Goal: Information Seeking & Learning: Find specific fact

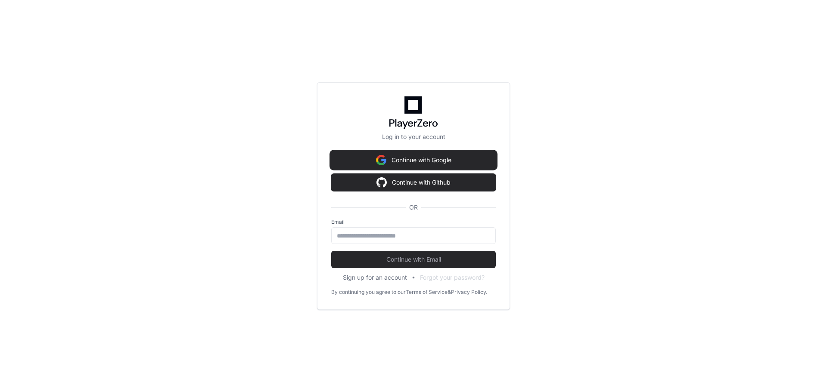
click at [452, 155] on button "Continue with Google" at bounding box center [413, 160] width 165 height 17
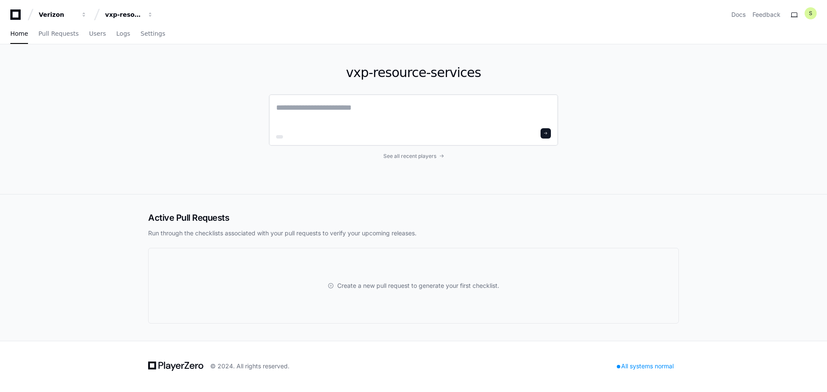
click at [354, 115] on textarea at bounding box center [413, 114] width 275 height 24
paste textarea "**********"
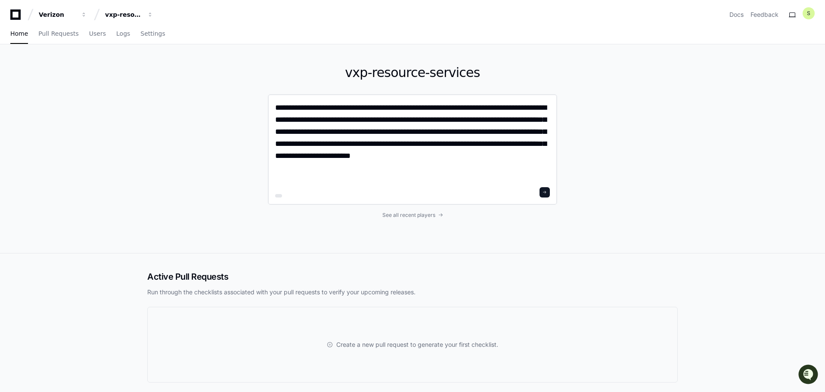
type textarea "**********"
click at [546, 192] on span at bounding box center [545, 192] width 4 height 4
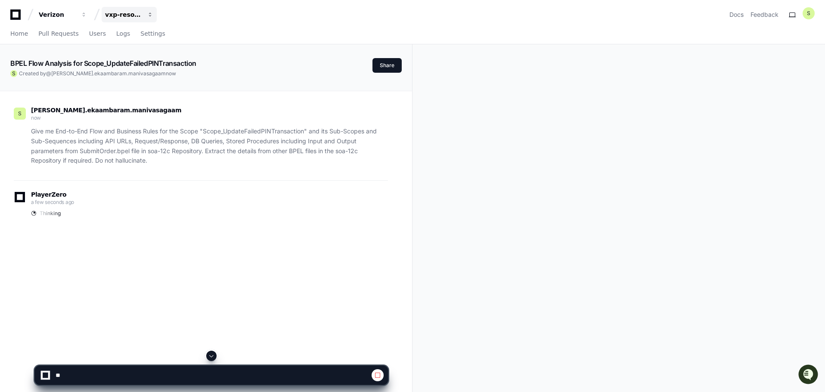
click at [139, 14] on div "vxp-resource-services" at bounding box center [123, 14] width 37 height 9
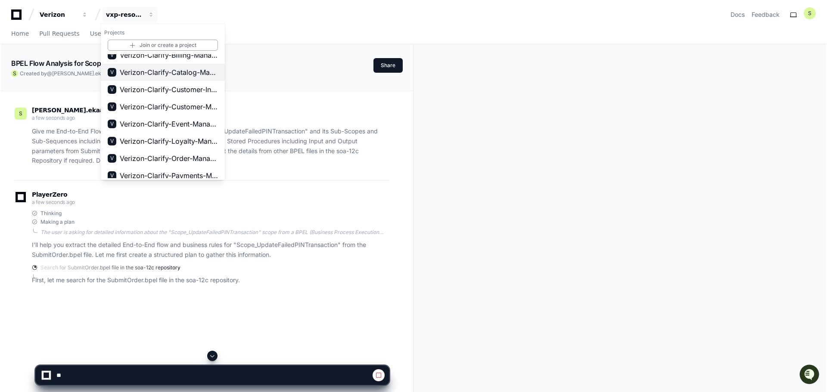
scroll to position [129, 0]
click at [189, 144] on span "Verizon-Clarify-Order-Management" at bounding box center [168, 140] width 98 height 10
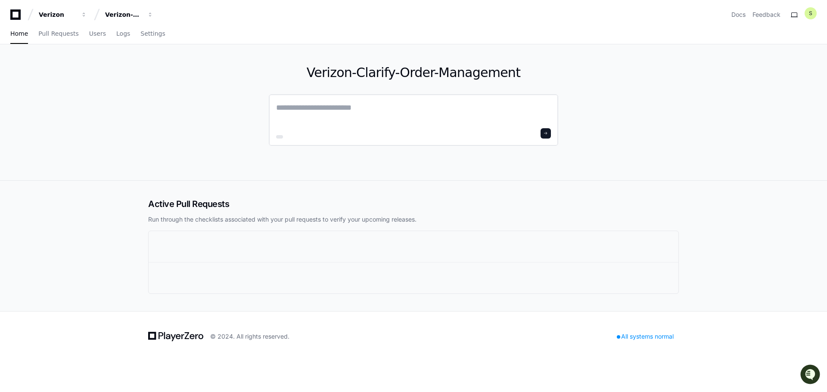
click at [368, 112] on textarea at bounding box center [413, 114] width 275 height 24
paste textarea "**********"
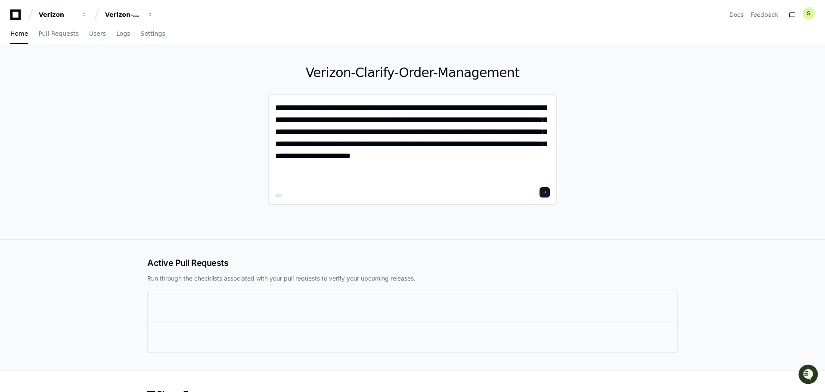
type textarea "**********"
click at [547, 191] on span at bounding box center [545, 192] width 4 height 4
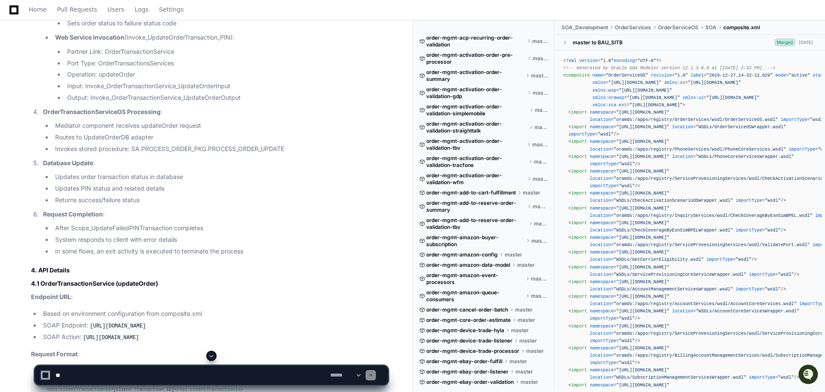
scroll to position [2024, 0]
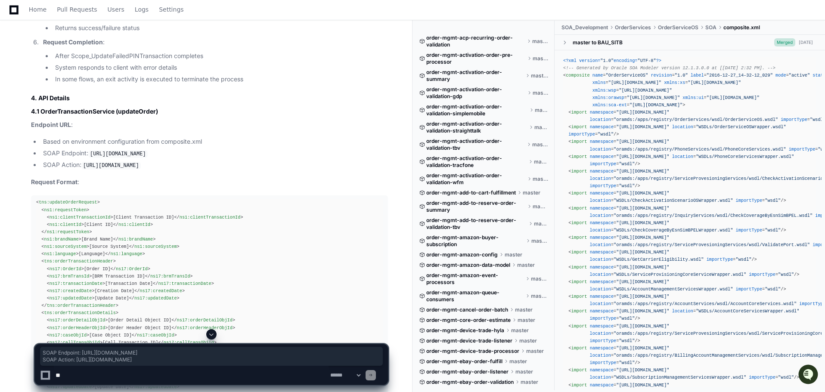
drag, startPoint x: 263, startPoint y: 180, endPoint x: 37, endPoint y: 167, distance: 226.5
click at [37, 167] on ul "Based on environment configuration from composite.xml SOAP Endpoint: [URL][DOMA…" at bounding box center [209, 154] width 357 height 34
copy ul "SOAP Endpoint: [URL][DOMAIN_NAME] SOAP Action: [URL][DOMAIN_NAME]"
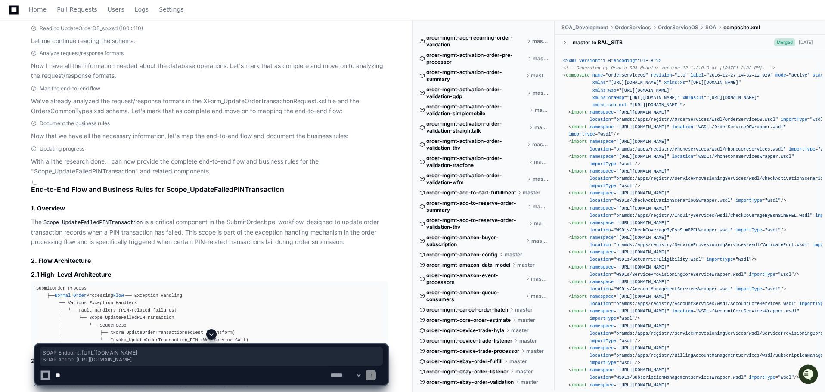
scroll to position [1249, 0]
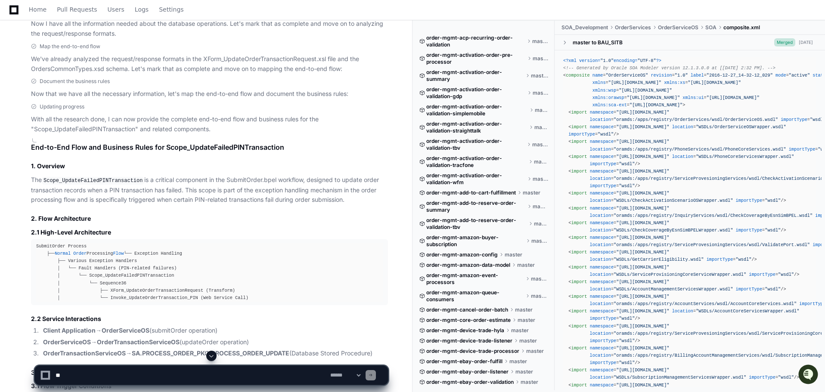
drag, startPoint x: 350, startPoint y: 207, endPoint x: 62, endPoint y: 211, distance: 287.8
click at [62, 205] on p "The Scope_UpdateFailedPINTransaction is a critical component in the SubmitOrder…" at bounding box center [209, 190] width 357 height 30
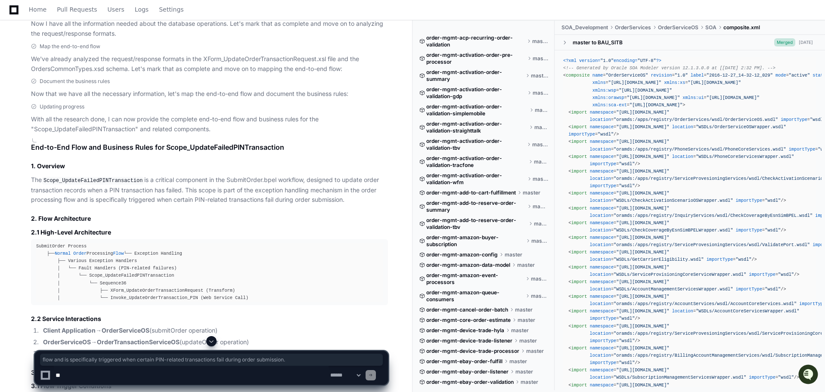
click at [196, 187] on p "The Scope_UpdateFailedPINTransaction is a critical component in the SubmitOrder…" at bounding box center [209, 190] width 357 height 30
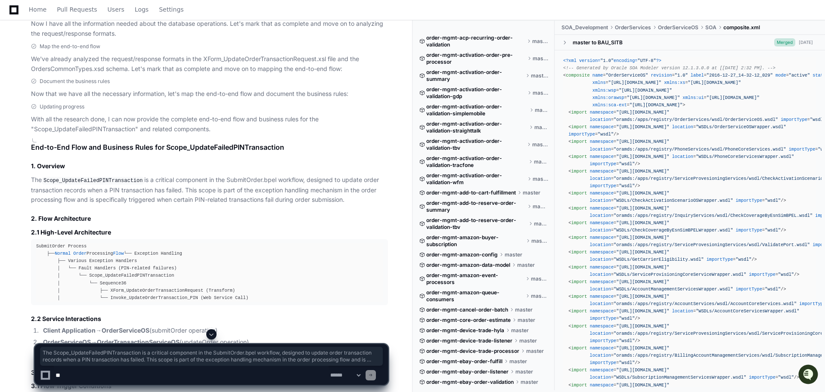
drag, startPoint x: 160, startPoint y: 200, endPoint x: 354, endPoint y: 206, distance: 193.9
copy p "The Scope_UpdateFailedPINTransaction is a critical component in the SubmitOrder…"
